Goal: Task Accomplishment & Management: Use online tool/utility

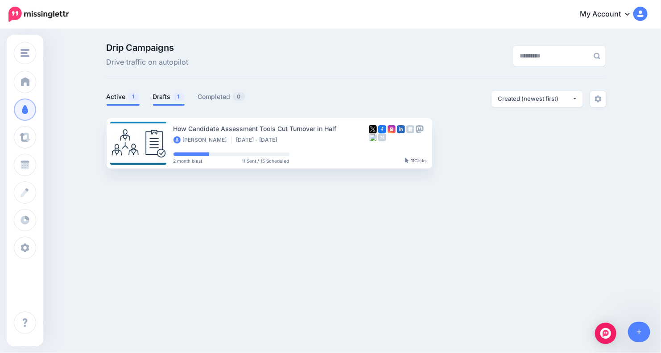
click at [165, 95] on link "Drafts 1" at bounding box center [169, 96] width 32 height 11
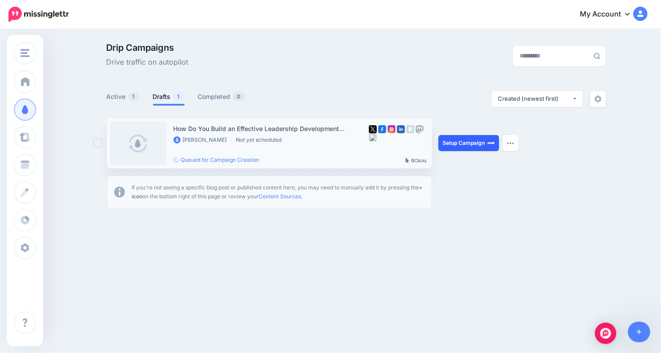
click at [458, 143] on link "Setup Campaign" at bounding box center [468, 143] width 61 height 16
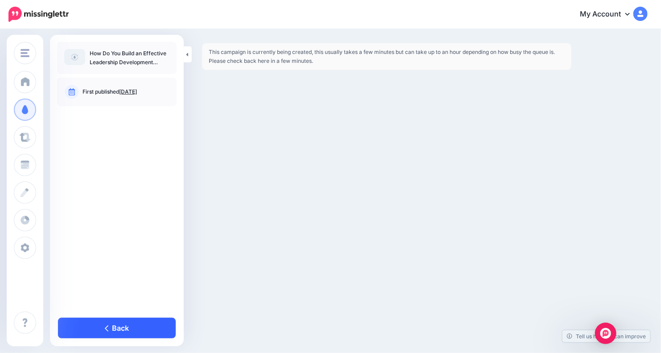
click at [116, 321] on link "Back" at bounding box center [117, 328] width 118 height 21
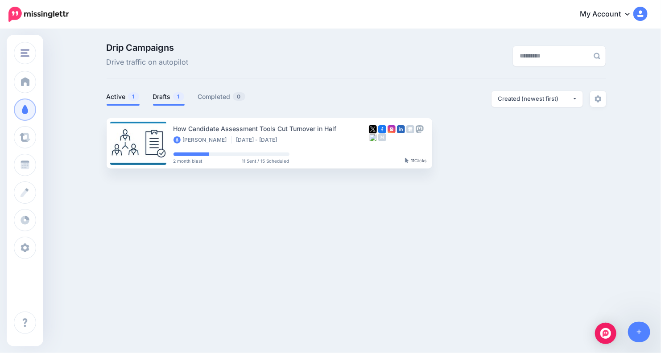
click at [173, 91] on link "Drafts 1" at bounding box center [169, 96] width 32 height 11
